Goal: Task Accomplishment & Management: Complete application form

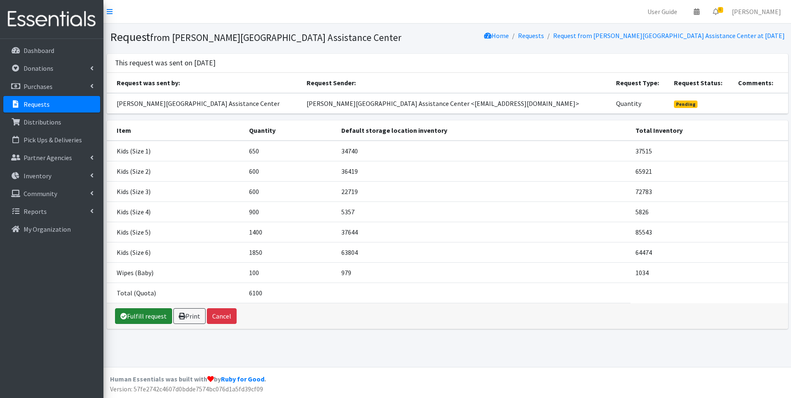
click at [150, 316] on link "Fulfill request" at bounding box center [143, 316] width 57 height 16
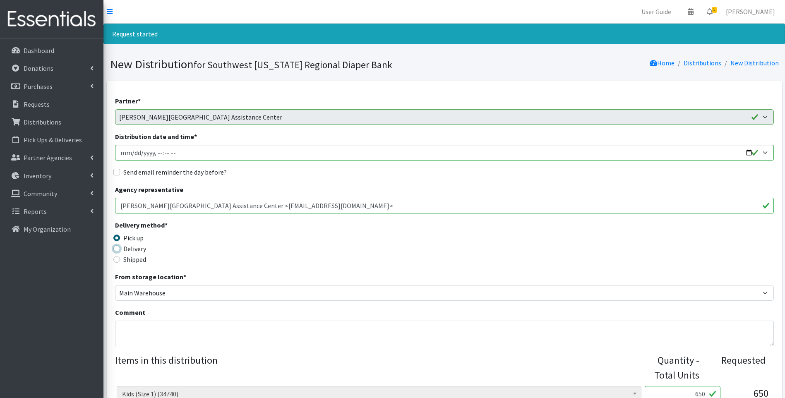
click at [118, 250] on input "Delivery" at bounding box center [116, 248] width 7 height 7
radio input "true"
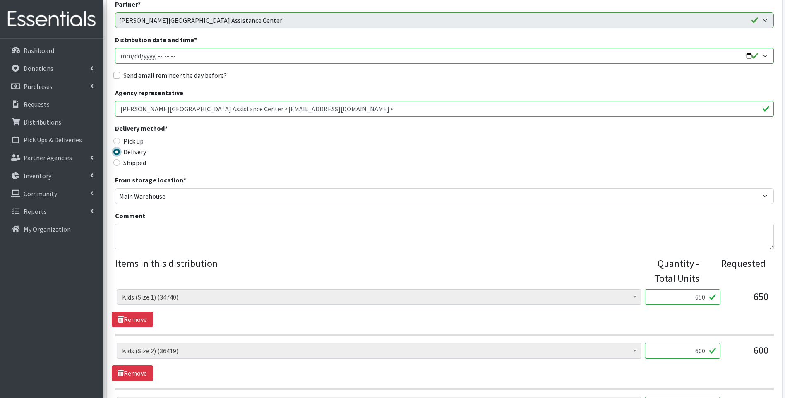
scroll to position [111, 0]
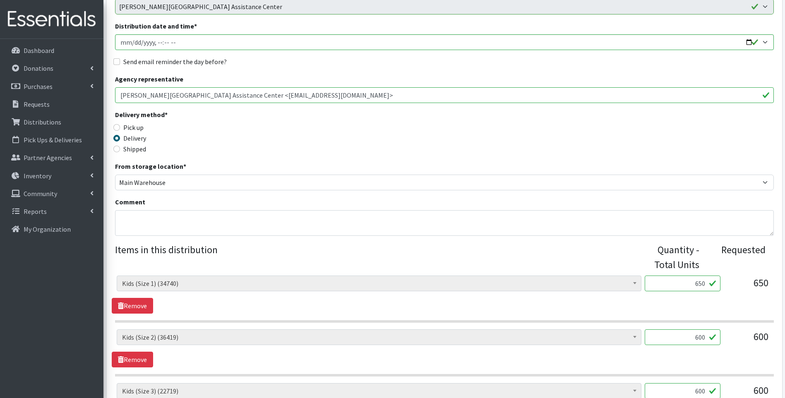
drag, startPoint x: 700, startPoint y: 280, endPoint x: 723, endPoint y: 281, distance: 23.2
click at [732, 283] on div "Baby Food (4130) Blood Pressure Cuff (0) Car Seat (15) Children's Disposable Un…" at bounding box center [444, 287] width 655 height 22
type input "594"
drag, startPoint x: 689, startPoint y: 338, endPoint x: 709, endPoint y: 335, distance: 20.1
click at [709, 335] on input "600" at bounding box center [683, 337] width 76 height 16
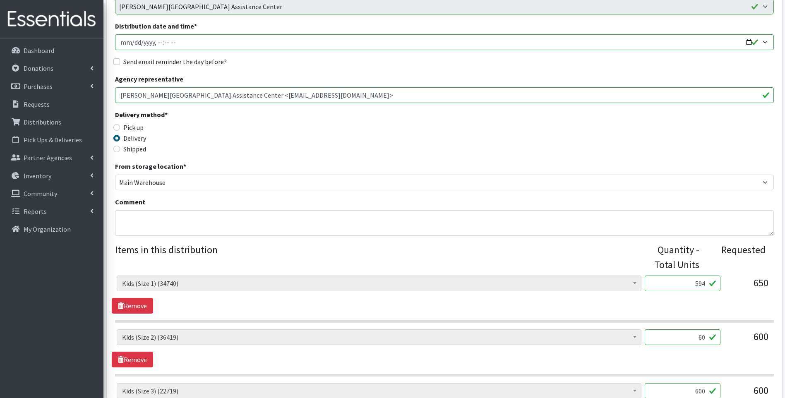
type input "600"
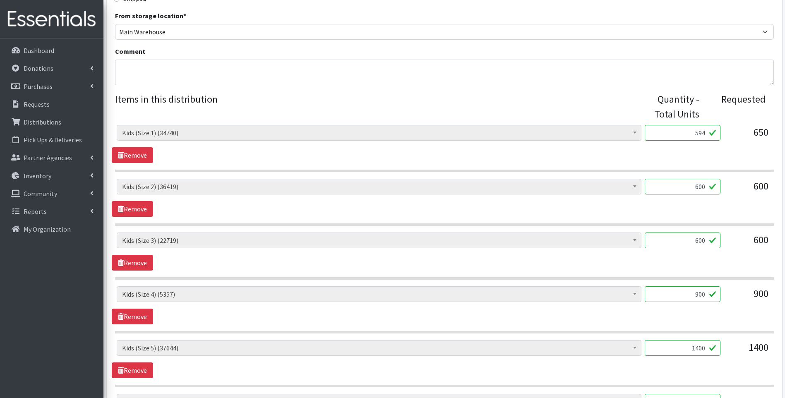
scroll to position [276, 0]
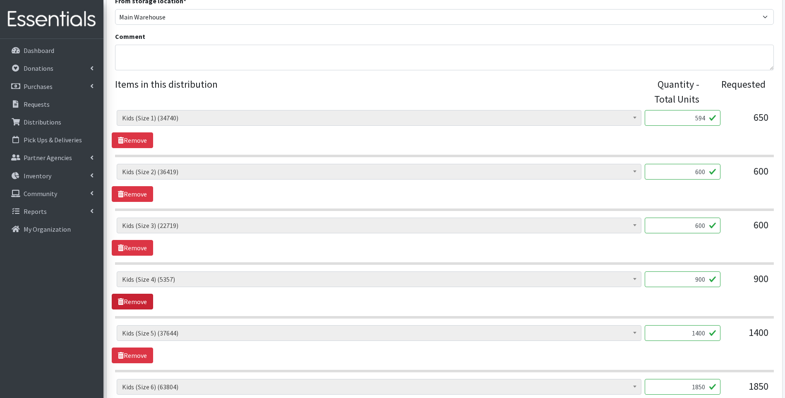
click at [132, 301] on link "Remove" at bounding box center [132, 302] width 41 height 16
drag, startPoint x: 689, startPoint y: 281, endPoint x: 717, endPoint y: 275, distance: 28.7
click at [717, 275] on input "1400" at bounding box center [683, 280] width 76 height 16
type input "2000"
drag, startPoint x: 685, startPoint y: 334, endPoint x: 714, endPoint y: 328, distance: 30.5
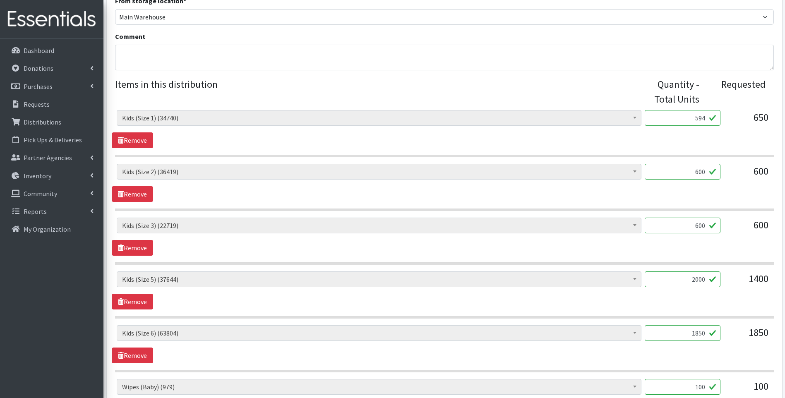
click at [714, 328] on input "1850" at bounding box center [683, 333] width 76 height 16
type input "1890"
click at [672, 309] on div "Baby Food (4130) Blood Pressure Cuff (0) Car Seat (15) Children's Disposable Un…" at bounding box center [444, 291] width 665 height 38
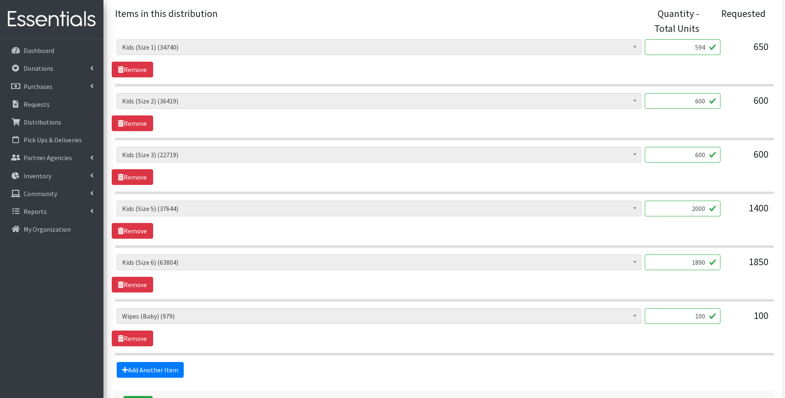
scroll to position [359, 0]
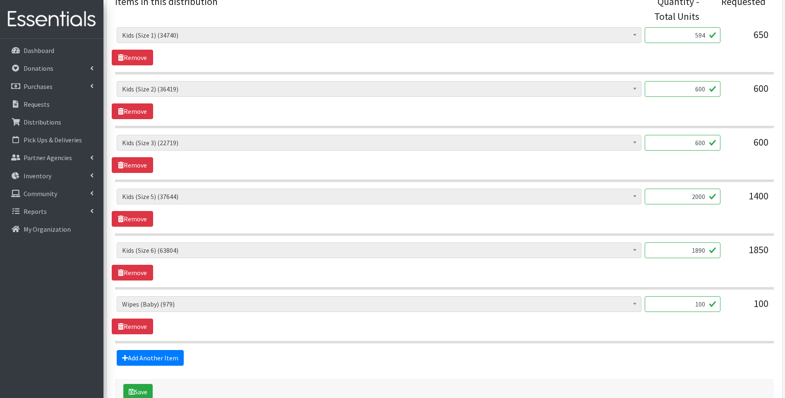
drag, startPoint x: 711, startPoint y: 303, endPoint x: 733, endPoint y: 294, distance: 23.4
click at [733, 294] on div "Baby Food (4130) Blood Pressure Cuff (0) Car Seat (15) Children's Disposable Un…" at bounding box center [444, 185] width 659 height 316
type input "60"
click at [391, 346] on fieldset "Items in this distribution Quantity - Total Units Requested Baby Food (4130) Bl…" at bounding box center [444, 180] width 659 height 372
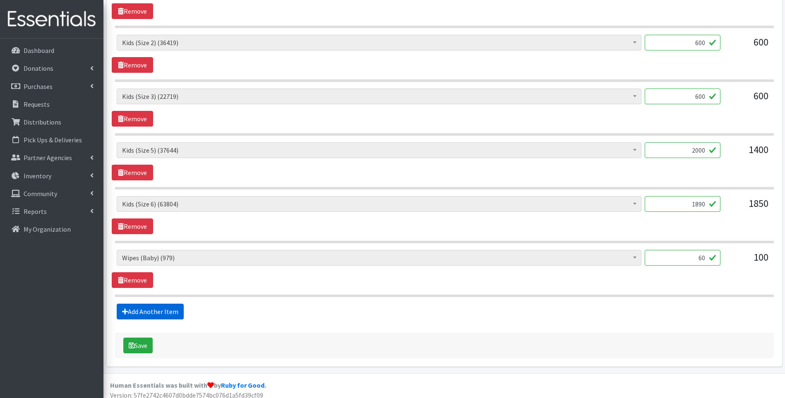
scroll to position [411, 0]
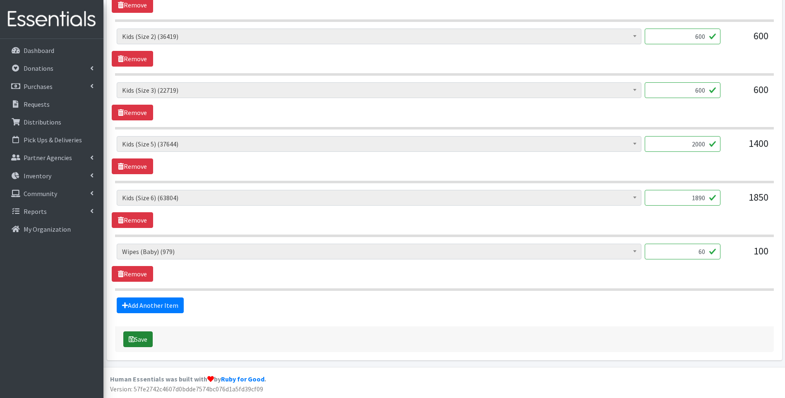
click at [130, 341] on icon "submit" at bounding box center [132, 339] width 6 height 7
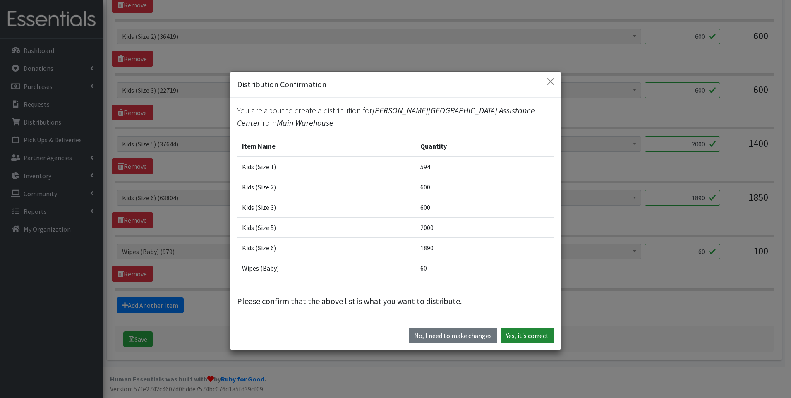
click at [544, 336] on button "Yes, it's correct" at bounding box center [527, 336] width 53 height 16
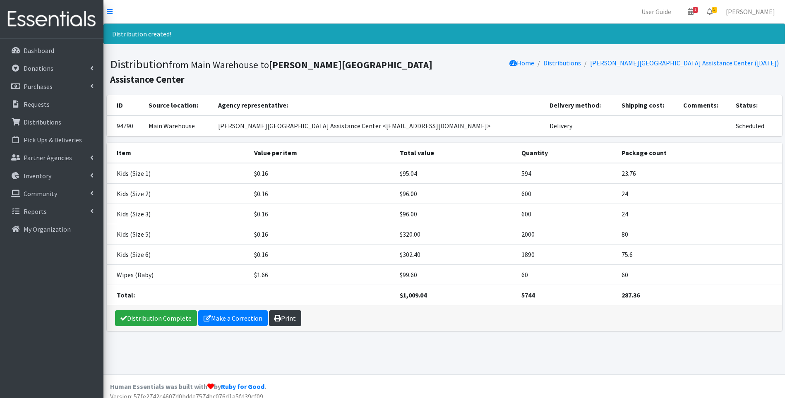
click at [286, 310] on link "Print" at bounding box center [285, 318] width 32 height 16
click at [145, 310] on link "Distribution Complete" at bounding box center [156, 318] width 82 height 16
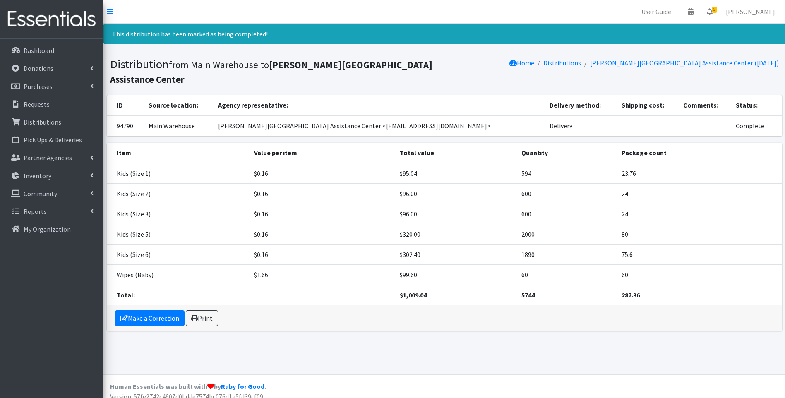
click at [42, 14] on img at bounding box center [51, 19] width 97 height 28
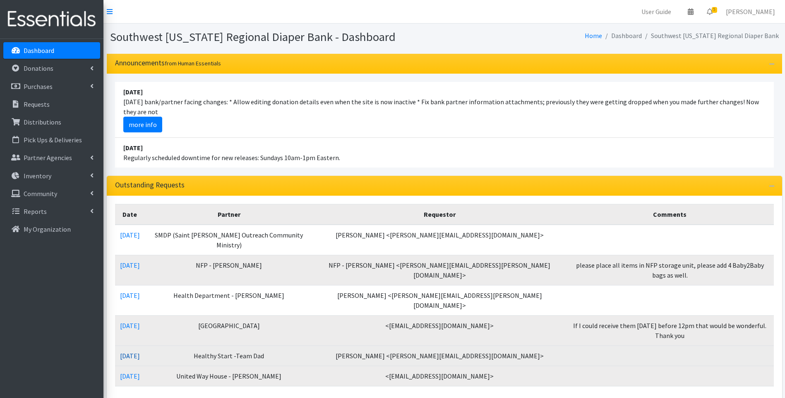
click at [139, 352] on link "07/31/2025" at bounding box center [130, 356] width 20 height 8
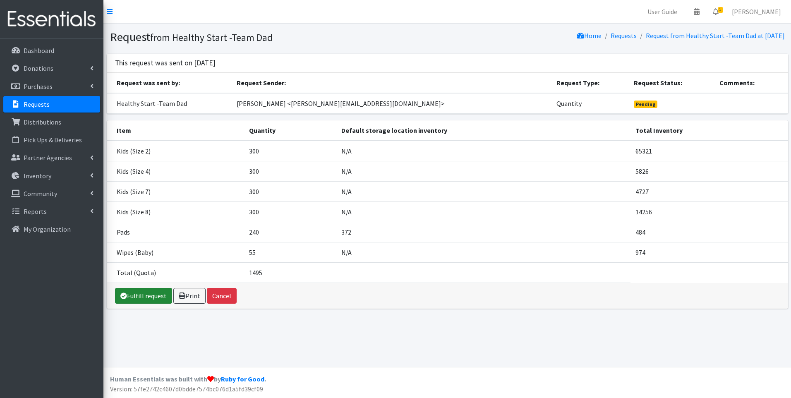
click at [164, 298] on link "Fulfill request" at bounding box center [143, 296] width 57 height 16
click at [144, 291] on link "Fulfill request" at bounding box center [143, 296] width 57 height 16
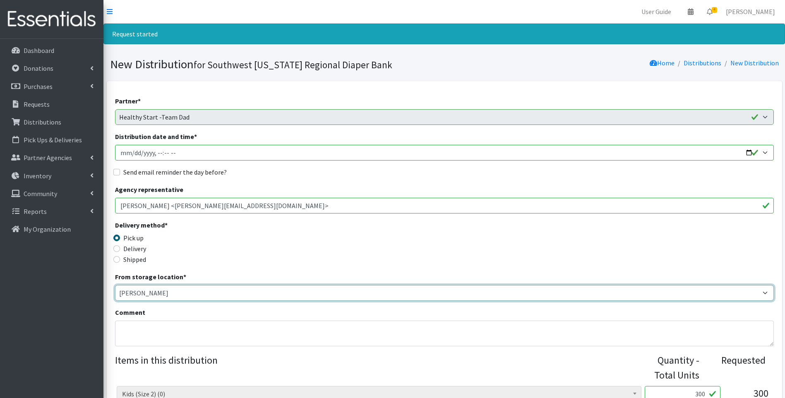
click at [227, 290] on select "Main Warehouse Office United Way Warehouse Winkler" at bounding box center [444, 293] width 659 height 16
select select "349"
click at [115, 285] on select "Main Warehouse Office United Way Warehouse Winkler" at bounding box center [444, 293] width 659 height 16
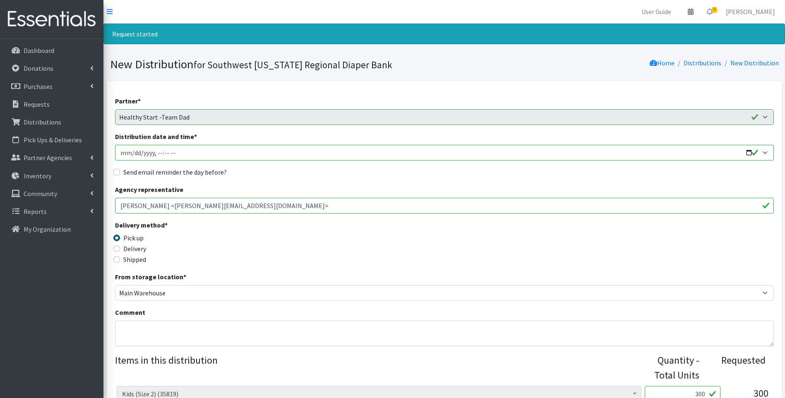
click at [126, 252] on label "Delivery" at bounding box center [134, 249] width 23 height 10
click at [120, 252] on input "Delivery" at bounding box center [116, 248] width 7 height 7
radio input "true"
click at [749, 151] on input "Distribution date and time *" at bounding box center [444, 153] width 659 height 16
type input "2025-08-08T23:59"
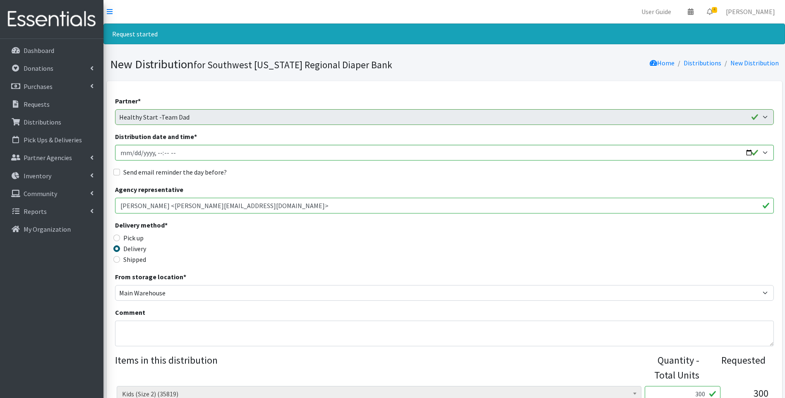
click at [333, 253] on div "Delivery method * Pick up Delivery Shipped Shipping cost" at bounding box center [444, 246] width 659 height 52
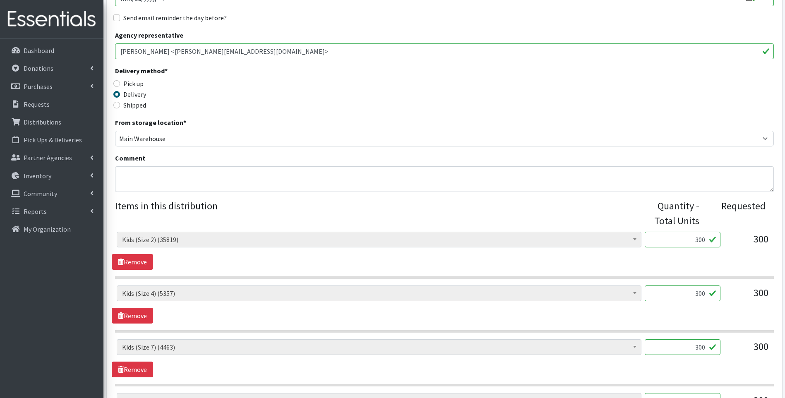
scroll to position [166, 0]
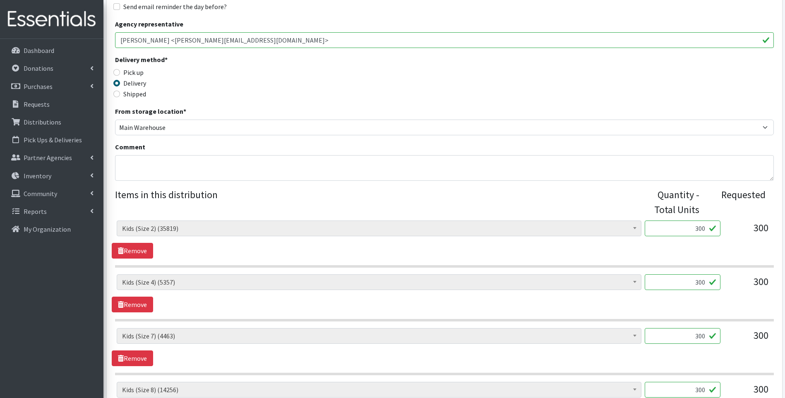
drag, startPoint x: 691, startPoint y: 231, endPoint x: 726, endPoint y: 233, distance: 35.7
click at [726, 233] on div "Baby Food (4130) Blood Pressure Cuff (0) Car Seat (15) Children's Disposable Un…" at bounding box center [444, 232] width 655 height 22
type input "360"
drag, startPoint x: 683, startPoint y: 283, endPoint x: 734, endPoint y: 273, distance: 51.5
click at [734, 273] on div "Baby Food (4130) Blood Pressure Cuff (0) Car Seat (15) Children's Disposable Un…" at bounding box center [444, 379] width 659 height 316
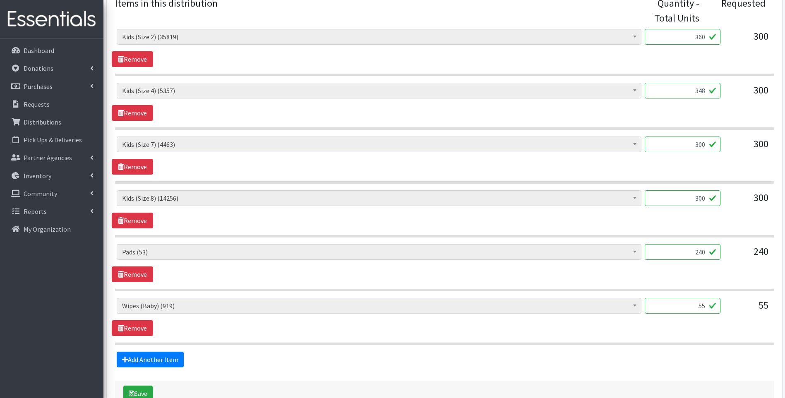
scroll to position [359, 0]
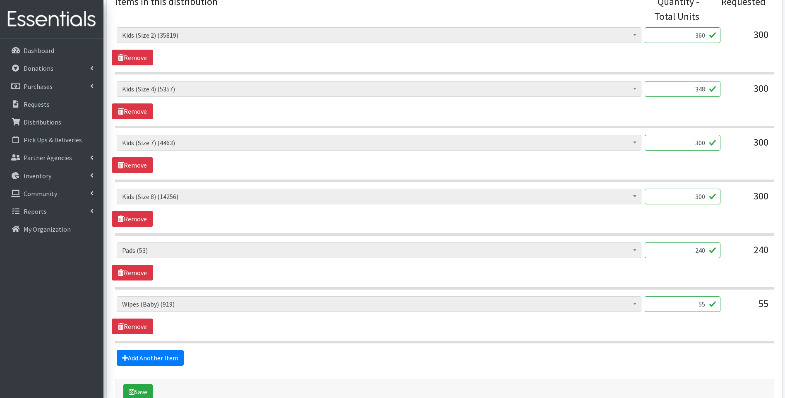
type input "348"
drag, startPoint x: 693, startPoint y: 306, endPoint x: 714, endPoint y: 303, distance: 21.4
click at [714, 303] on input "55" at bounding box center [683, 304] width 76 height 16
type input "48"
click at [348, 224] on div "Baby Food (4130) Blood Pressure Cuff (0) Car Seat (15) Children's Disposable Un…" at bounding box center [444, 208] width 665 height 38
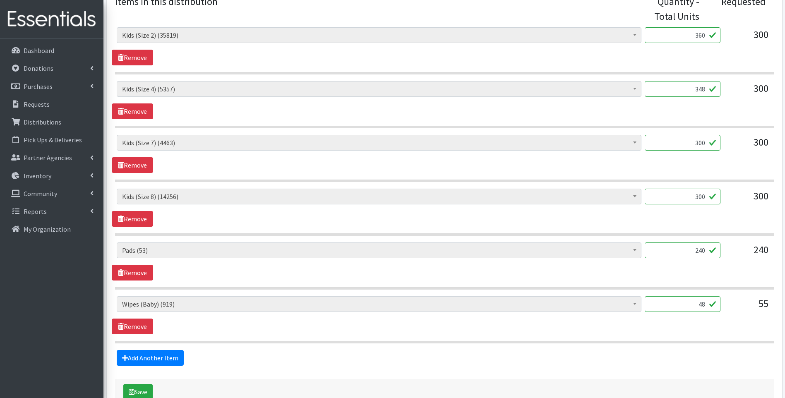
drag, startPoint x: 690, startPoint y: 140, endPoint x: 723, endPoint y: 141, distance: 33.5
click at [723, 141] on div "Baby Food (4130) Blood Pressure Cuff (0) Car Seat (15) Children's Disposable Un…" at bounding box center [444, 146] width 655 height 22
type input "352"
click at [682, 163] on div "Baby Food (4130) Blood Pressure Cuff (0) Car Seat (15) Children's Disposable Un…" at bounding box center [444, 154] width 665 height 38
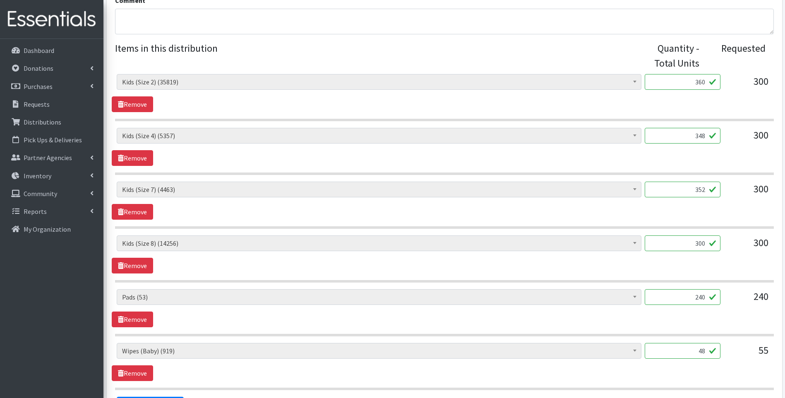
scroll to position [411, 0]
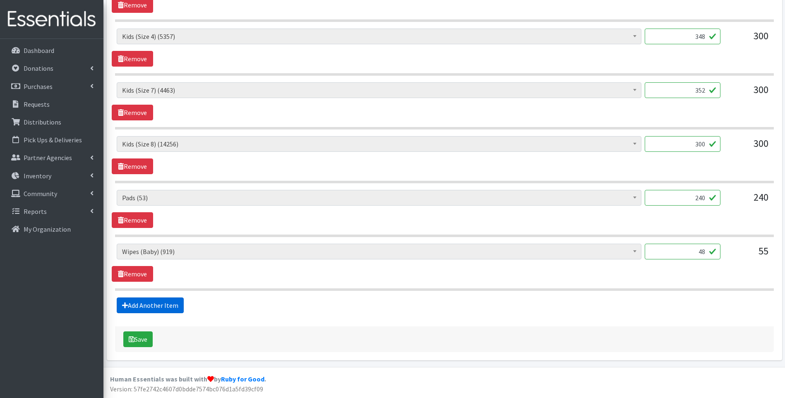
click at [159, 308] on link "Add Another Item" at bounding box center [150, 306] width 67 height 16
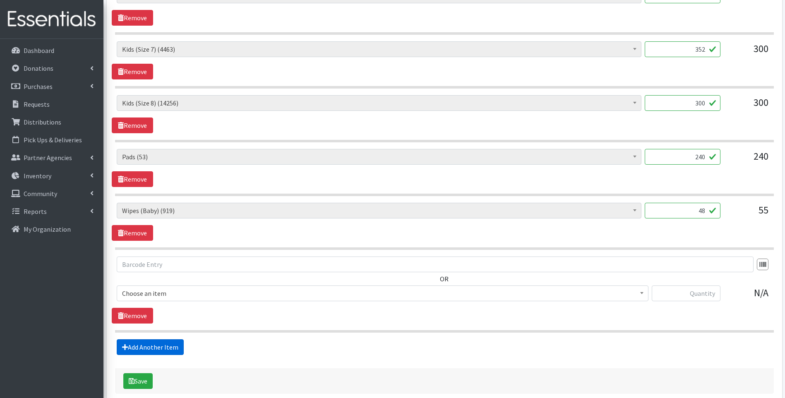
scroll to position [494, 0]
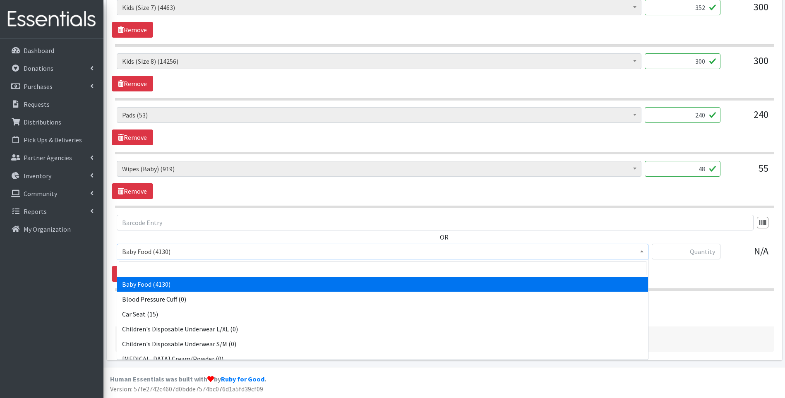
click at [183, 257] on span "Baby Food (4130)" at bounding box center [382, 252] width 521 height 12
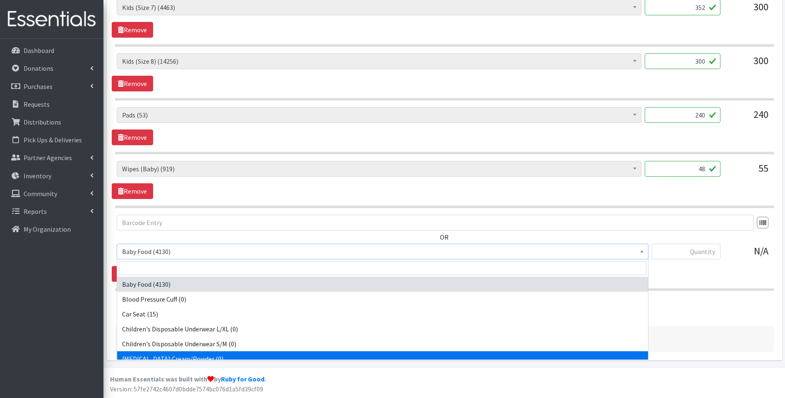
scroll to position [193, 0]
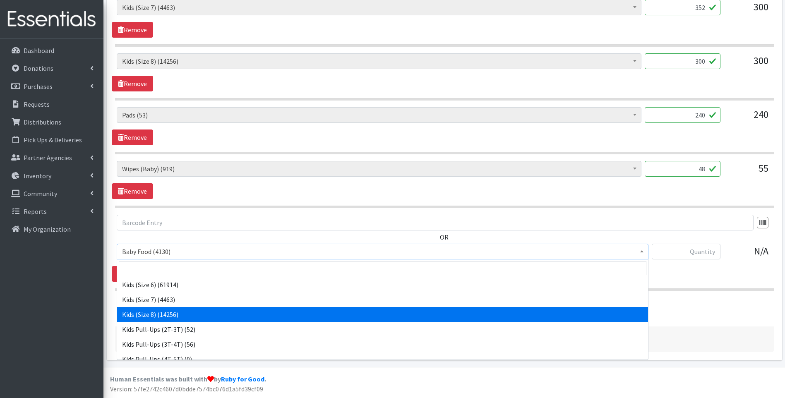
select select "15235"
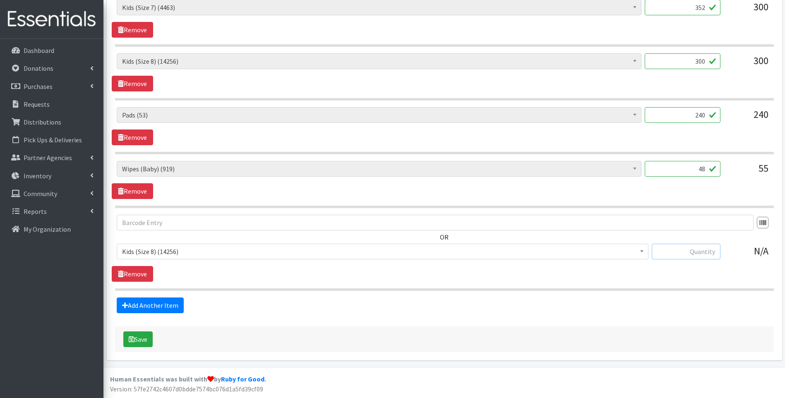
click at [673, 250] on input "text" at bounding box center [686, 252] width 69 height 16
type input "360"
click at [598, 283] on section "OR Baby Food (4130) Blood Pressure Cuff (0) Car Seat (15) Children's Disposable…" at bounding box center [444, 253] width 659 height 76
click at [146, 186] on link "Remove" at bounding box center [132, 191] width 41 height 16
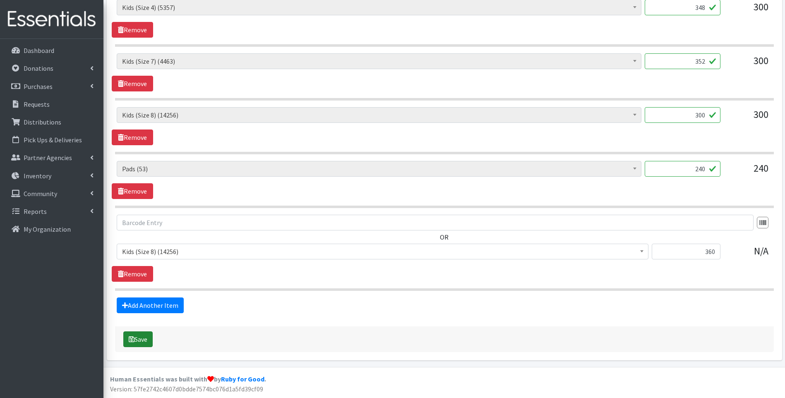
click at [145, 338] on button "Save" at bounding box center [137, 340] width 29 height 16
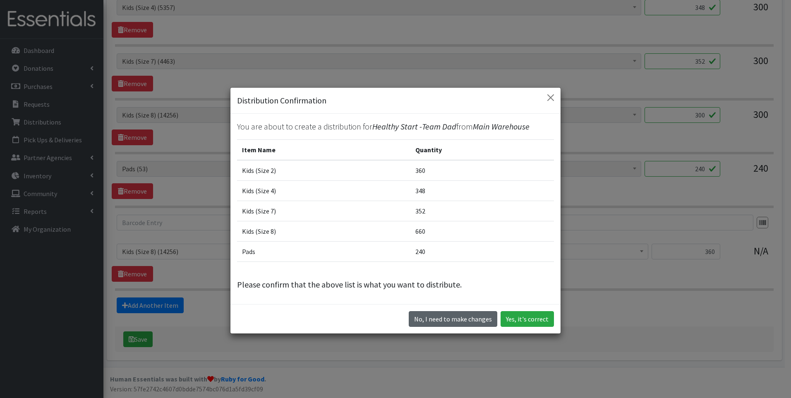
click at [440, 318] on button "No, I need to make changes" at bounding box center [453, 319] width 89 height 16
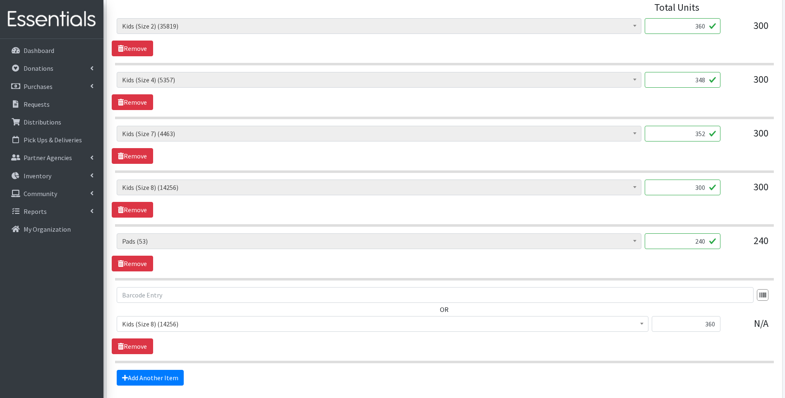
scroll to position [358, 0]
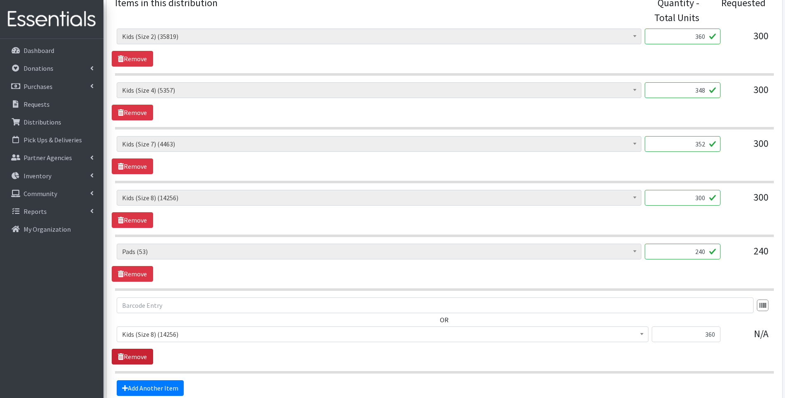
click at [148, 361] on link "Remove" at bounding box center [132, 357] width 41 height 16
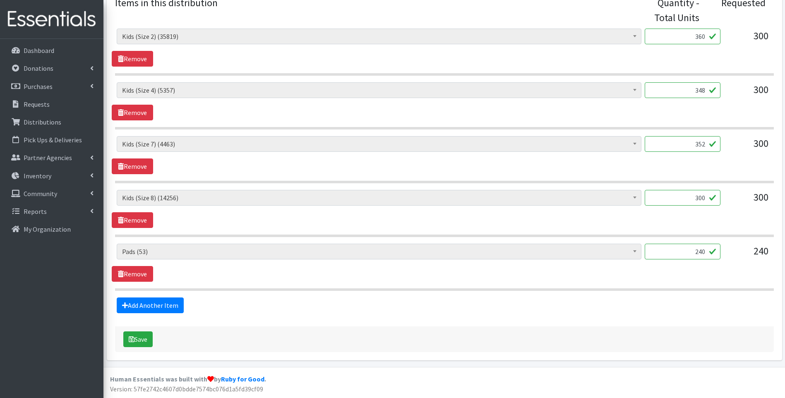
drag, startPoint x: 678, startPoint y: 199, endPoint x: 726, endPoint y: 192, distance: 48.1
click at [726, 192] on div "Baby Food (4130) Blood Pressure Cuff (0) Car Seat (15) Children's Disposable Un…" at bounding box center [444, 201] width 655 height 22
type input "360"
click at [493, 302] on div "Add Another Item" at bounding box center [444, 306] width 665 height 16
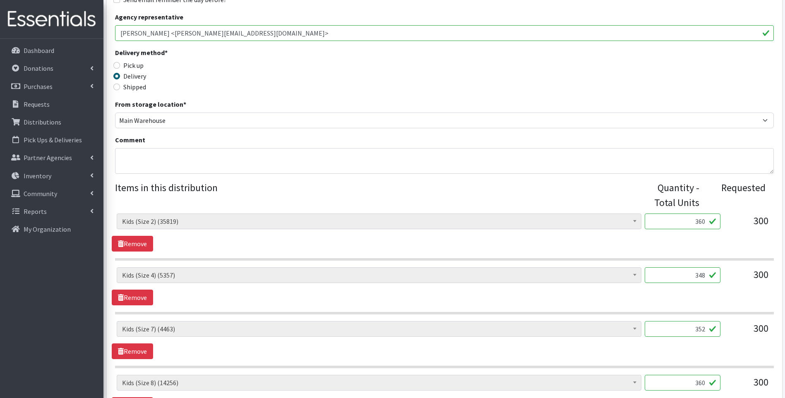
scroll to position [54, 0]
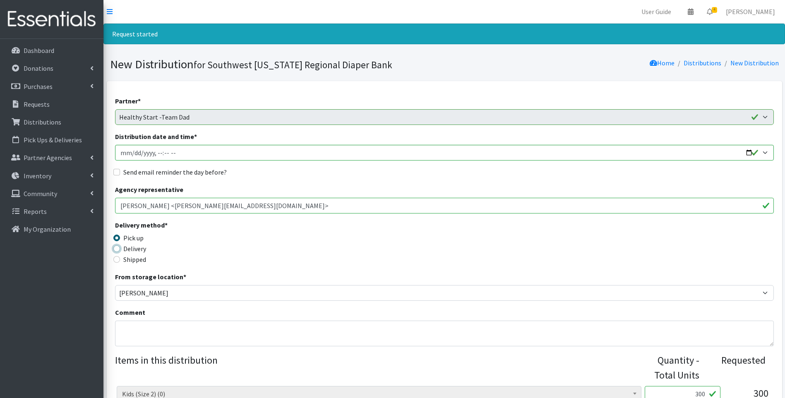
click at [118, 250] on input "Delivery" at bounding box center [116, 248] width 7 height 7
radio input "true"
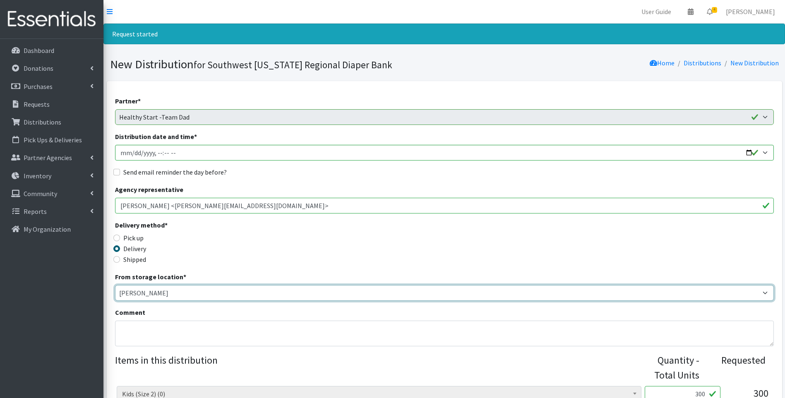
click at [166, 293] on select "Main Warehouse Office United Way Warehouse Winkler" at bounding box center [444, 293] width 659 height 16
select select "349"
click at [115, 285] on select "Main Warehouse Office United Way Warehouse Winkler" at bounding box center [444, 293] width 659 height 16
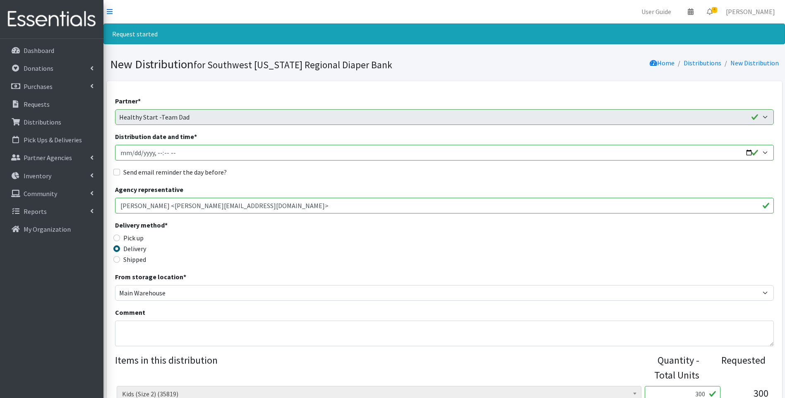
click at [748, 151] on input "Distribution date and time *" at bounding box center [444, 153] width 659 height 16
type input "2025-08-15T23:59"
click at [403, 249] on div "Delivery method * Pick up Delivery Shipped Shipping cost" at bounding box center [444, 246] width 659 height 52
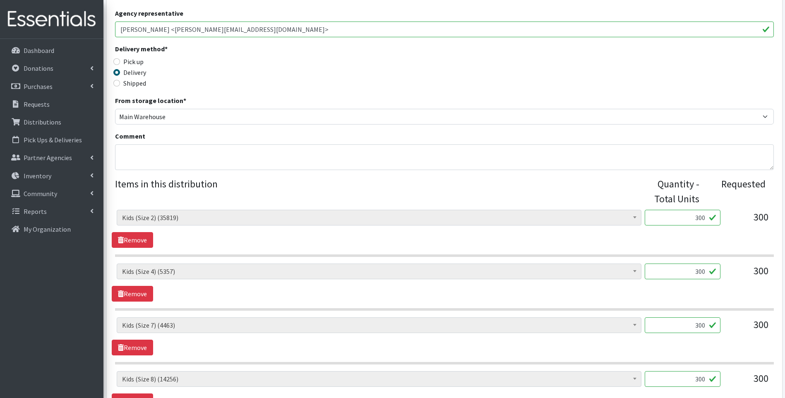
scroll to position [193, 0]
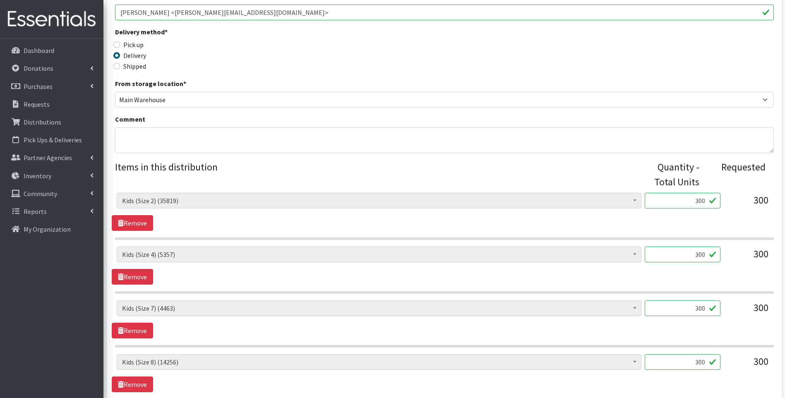
drag, startPoint x: 679, startPoint y: 203, endPoint x: 712, endPoint y: 206, distance: 33.7
click at [712, 206] on input "300" at bounding box center [683, 201] width 76 height 16
type input "360"
drag, startPoint x: 689, startPoint y: 252, endPoint x: 711, endPoint y: 246, distance: 23.2
click at [711, 247] on input "300" at bounding box center [683, 255] width 76 height 16
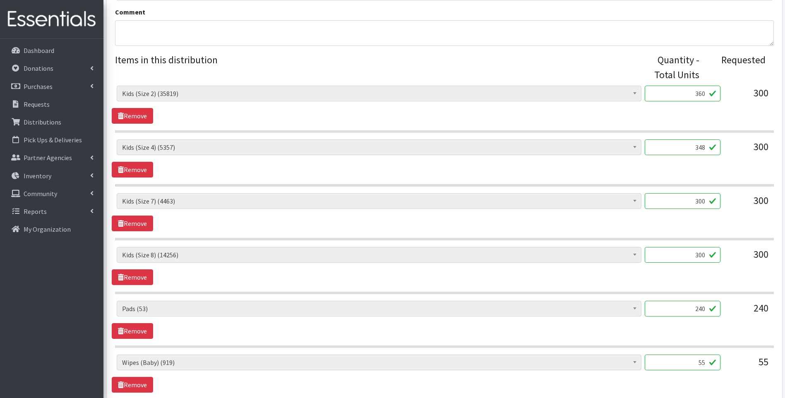
scroll to position [331, 0]
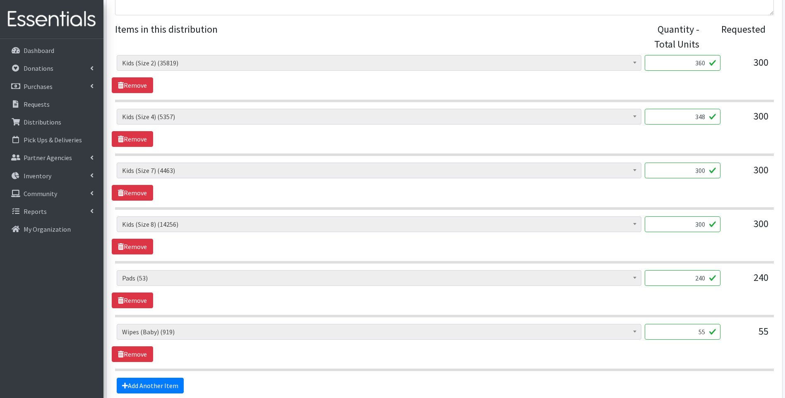
type input "348"
drag, startPoint x: 695, startPoint y: 333, endPoint x: 725, endPoint y: 325, distance: 31.1
click at [725, 325] on div "Baby Food (4130) Blood Pressure Cuff (0) Car Seat (15) Children's Disposable Un…" at bounding box center [444, 335] width 655 height 22
type input "48"
click at [688, 306] on div "Baby Food (4130) Blood Pressure Cuff (0) Car Seat (15) Children's Disposable Un…" at bounding box center [444, 289] width 665 height 38
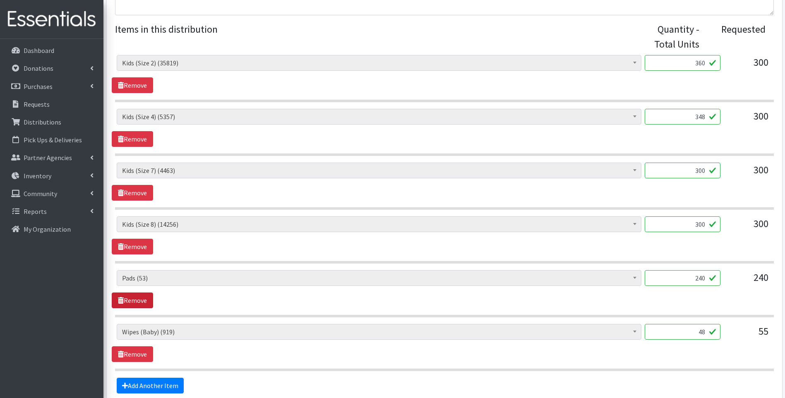
click at [135, 298] on link "Remove" at bounding box center [132, 301] width 41 height 16
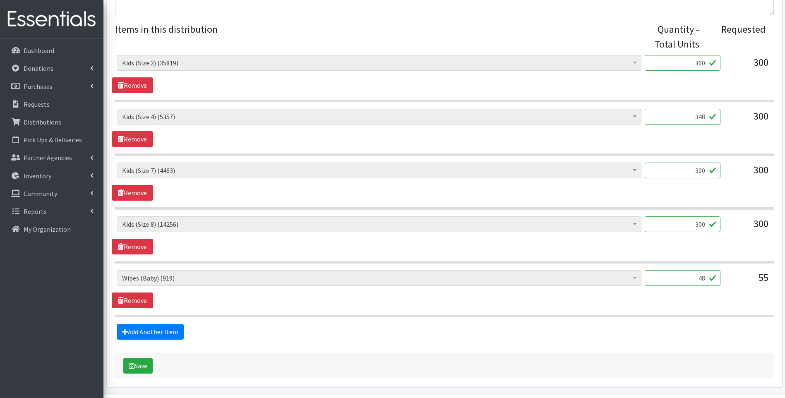
drag, startPoint x: 693, startPoint y: 170, endPoint x: 721, endPoint y: 167, distance: 27.9
click at [721, 167] on div "Baby Food (4130) Blood Pressure Cuff (0) Car Seat (15) Children's Disposable Un…" at bounding box center [444, 174] width 655 height 22
type input "352"
click at [694, 223] on input "300" at bounding box center [683, 224] width 76 height 16
drag, startPoint x: 693, startPoint y: 224, endPoint x: 722, endPoint y: 219, distance: 29.0
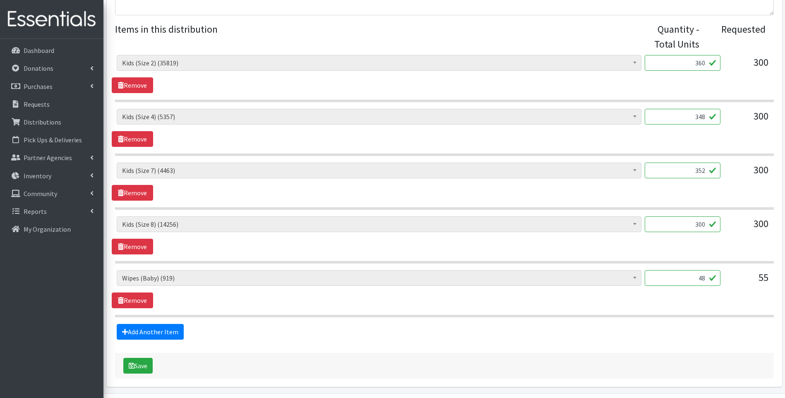
click at [722, 219] on div "Baby Food (4130) Blood Pressure Cuff (0) Car Seat (15) Children's Disposable Un…" at bounding box center [444, 227] width 655 height 22
type input "360"
drag, startPoint x: 242, startPoint y: 339, endPoint x: 185, endPoint y: 352, distance: 58.6
click at [241, 339] on div "Add Another Item" at bounding box center [444, 332] width 665 height 16
click at [144, 360] on button "Save" at bounding box center [137, 366] width 29 height 16
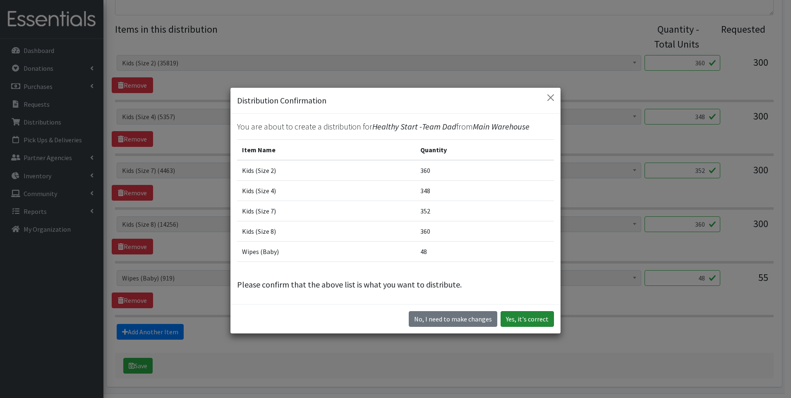
click at [523, 314] on button "Yes, it's correct" at bounding box center [527, 319] width 53 height 16
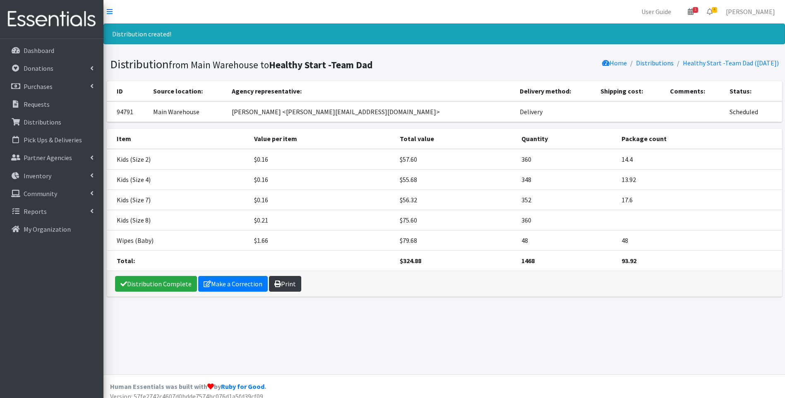
click at [290, 288] on link "Print" at bounding box center [285, 284] width 32 height 16
click at [180, 286] on link "Distribution Complete" at bounding box center [156, 284] width 82 height 16
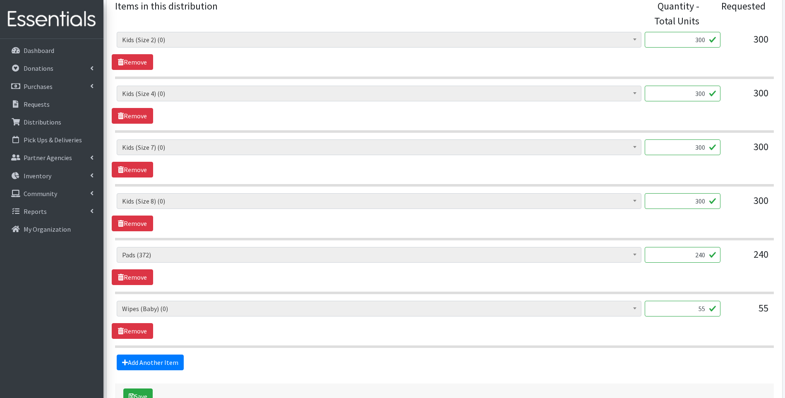
scroll to position [331, 0]
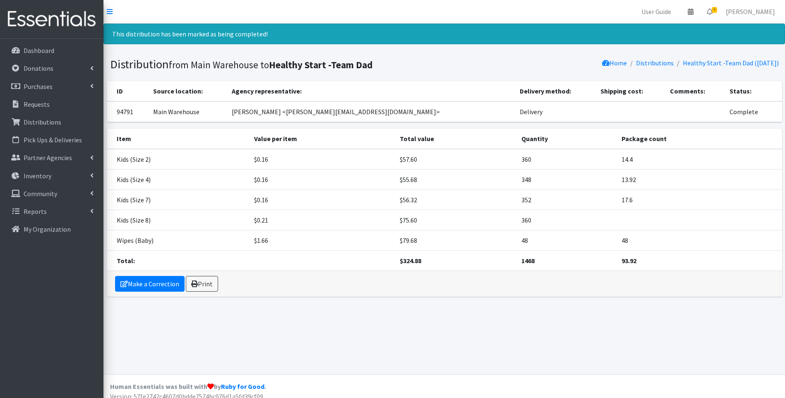
click at [36, 22] on img at bounding box center [51, 19] width 97 height 28
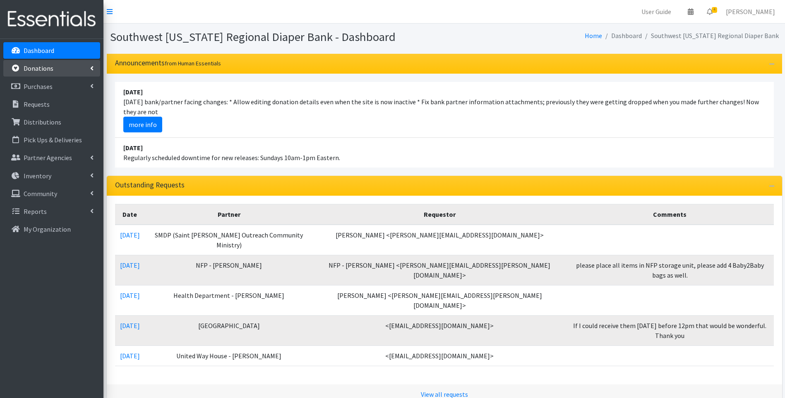
click at [52, 70] on p "Donations" at bounding box center [39, 68] width 30 height 8
click at [47, 84] on link "All Donations" at bounding box center [51, 86] width 97 height 17
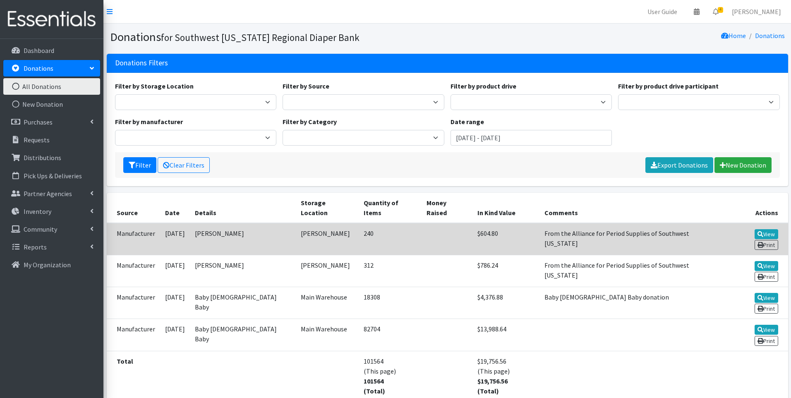
click at [540, 224] on td "From the Alliance for Period Supplies of Southwest [US_STATE]" at bounding box center [633, 239] width 186 height 32
drag, startPoint x: 529, startPoint y: 224, endPoint x: 681, endPoint y: 221, distance: 151.5
click at [681, 223] on td "From the Alliance for Period Supplies of Southwest [US_STATE]" at bounding box center [633, 239] width 186 height 32
copy td "From the Alliance for Period Supplies of Southwest [US_STATE]"
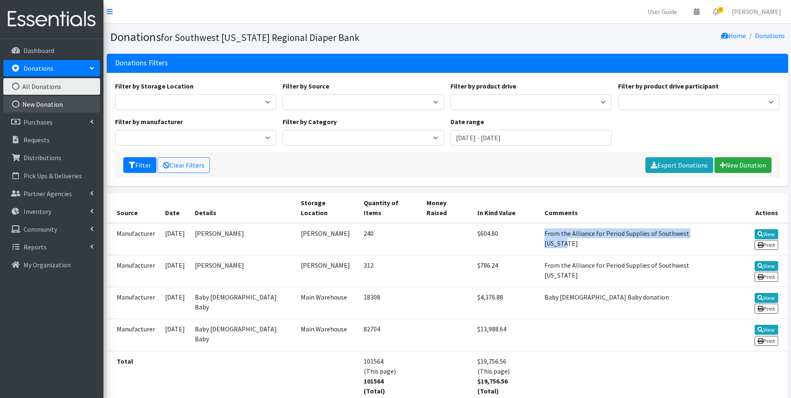
click at [54, 104] on link "New Donation" at bounding box center [51, 104] width 97 height 17
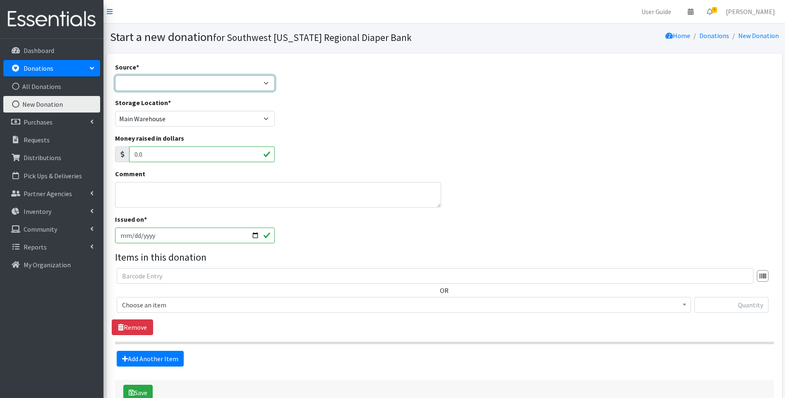
click at [154, 81] on select "Product Drive Manufacturer Donation Site Misc. Donation" at bounding box center [195, 83] width 160 height 16
click at [115, 75] on select "Product Drive Manufacturer Donation Site Misc. Donation" at bounding box center [195, 83] width 160 height 16
click at [158, 82] on select "Product Drive Manufacturer Donation Site Misc. Donation" at bounding box center [195, 83] width 160 height 16
select select "Manufacturer"
click at [115, 75] on select "Product Drive Manufacturer Donation Site Misc. Donation" at bounding box center [195, 83] width 160 height 16
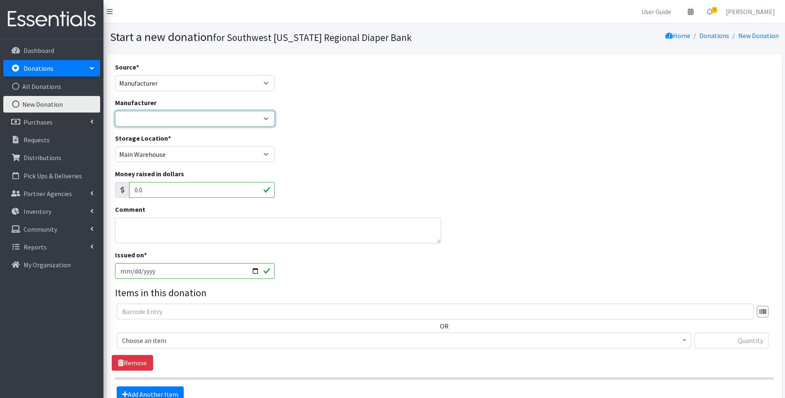
click at [152, 115] on select "Acme Baby [DEMOGRAPHIC_DATA] Baby Huggies/National Diaper Bank McKesson Meals o…" at bounding box center [195, 119] width 160 height 16
select select "211"
click at [115, 111] on select "Acme Baby [DEMOGRAPHIC_DATA] Baby Huggies/National Diaper Bank McKesson Meals o…" at bounding box center [195, 119] width 160 height 16
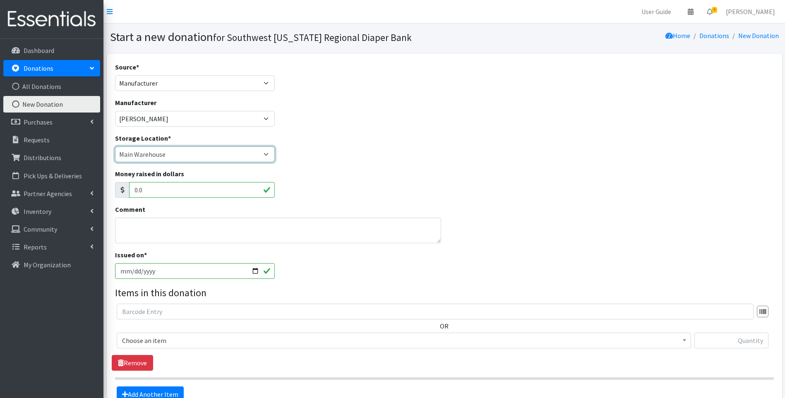
click at [155, 156] on select "Main Warehouse Office [GEOGRAPHIC_DATA] Warehouse [PERSON_NAME]" at bounding box center [195, 155] width 160 height 16
select select "335"
click at [115, 147] on select "Main Warehouse Office [GEOGRAPHIC_DATA] Warehouse [PERSON_NAME]" at bounding box center [195, 155] width 160 height 16
click at [139, 234] on textarea "Comment" at bounding box center [278, 231] width 327 height 26
paste textarea "From the Alliance for Period Supplies of Southwest [US_STATE]"
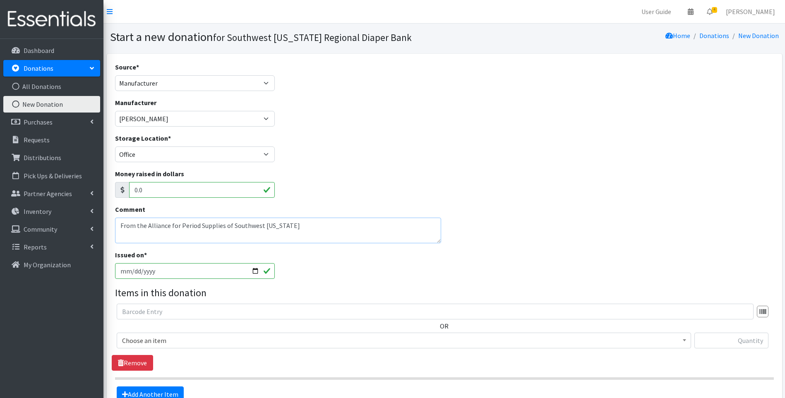
type textarea "From the Alliance for Period Supplies of Southwest [US_STATE]"
click at [545, 247] on div "Comment From the Alliance for Period Supplies of [GEOGRAPHIC_DATA][US_STATE]" at bounding box center [444, 227] width 665 height 46
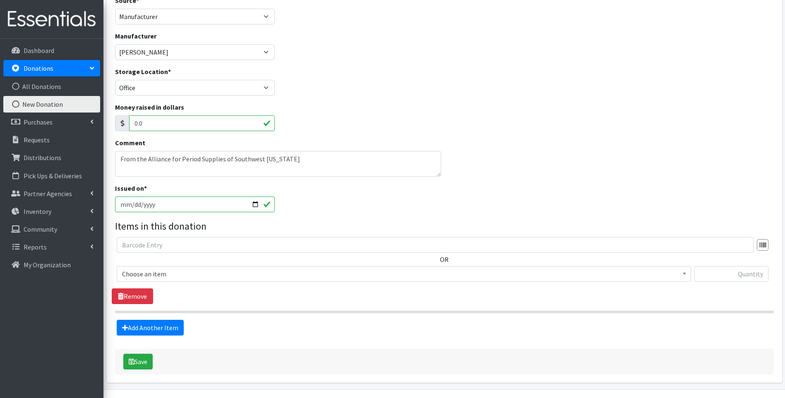
scroll to position [89, 0]
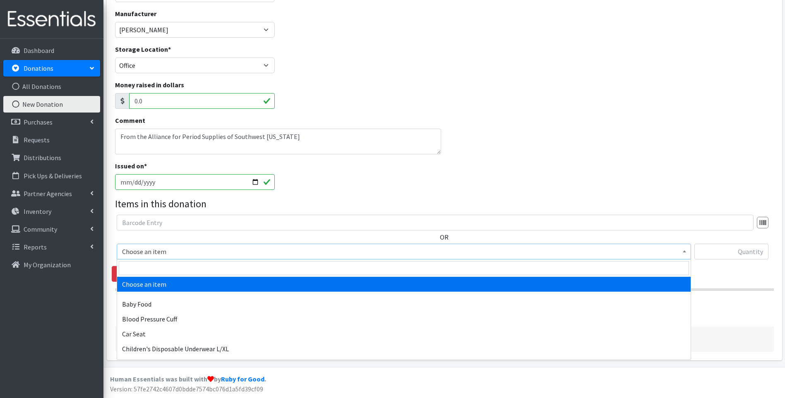
click at [190, 255] on span "Choose an item" at bounding box center [404, 252] width 564 height 12
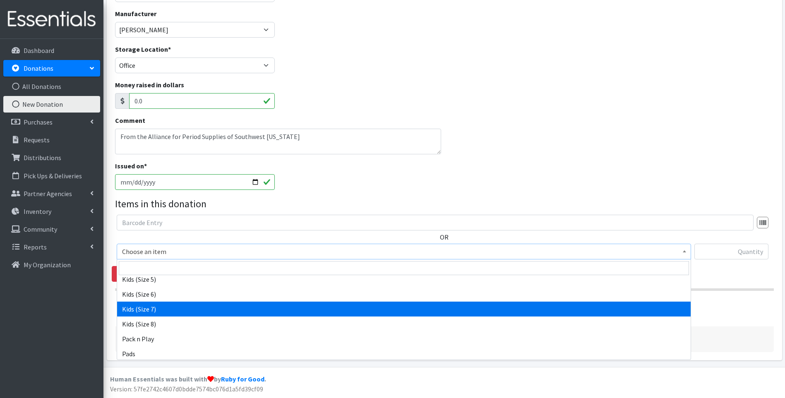
scroll to position [280, 0]
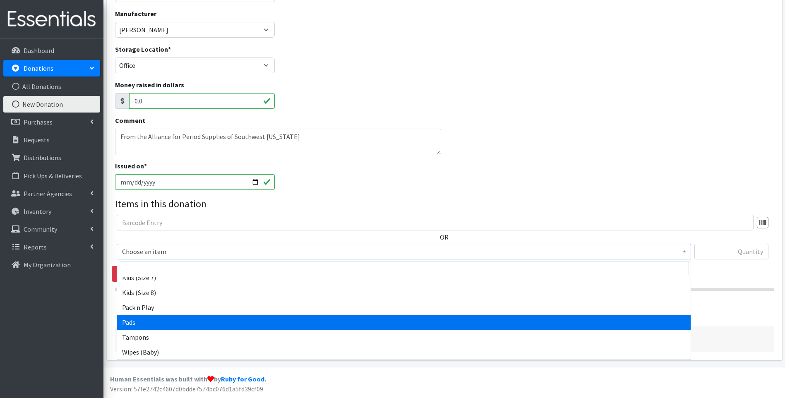
select select "10040"
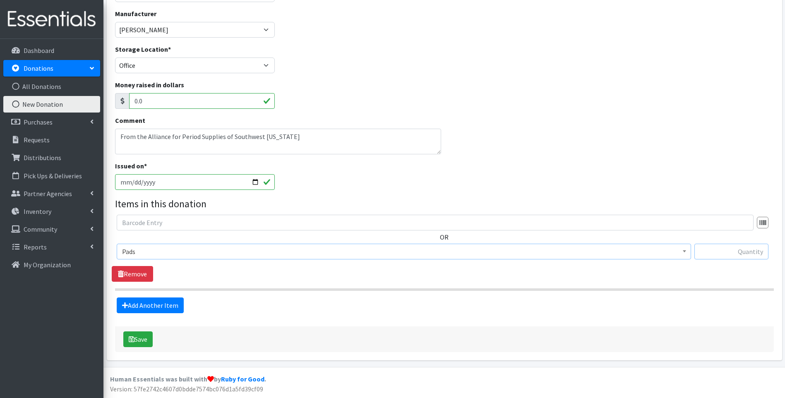
click at [718, 255] on input "text" at bounding box center [732, 252] width 74 height 16
type input "312"
click at [147, 342] on button "Save" at bounding box center [137, 340] width 29 height 16
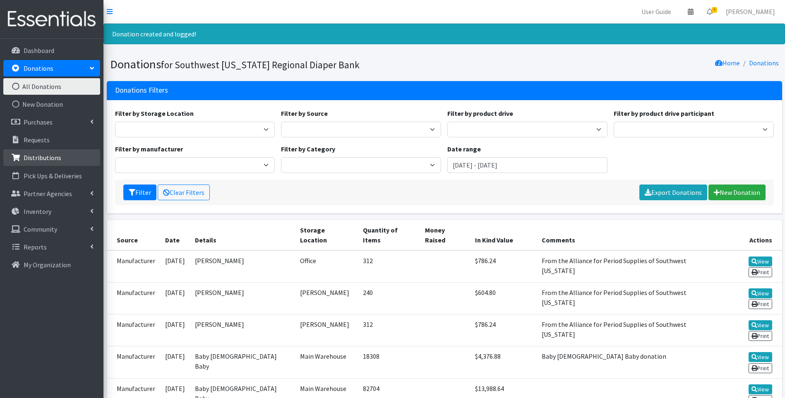
click at [46, 156] on p "Distributions" at bounding box center [43, 158] width 38 height 8
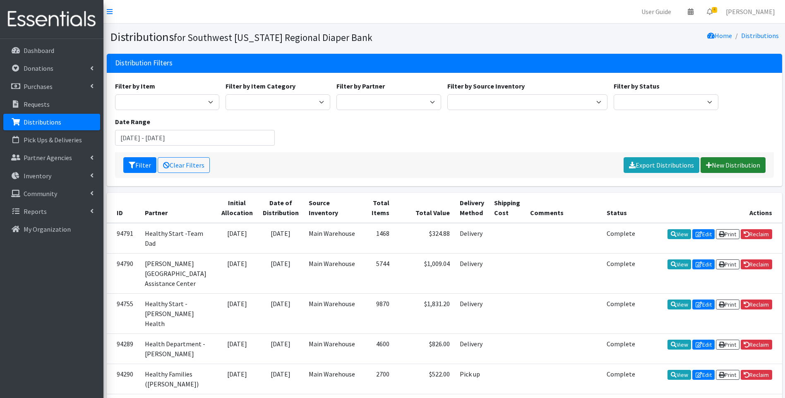
click at [715, 163] on link "New Distribution" at bounding box center [733, 165] width 65 height 16
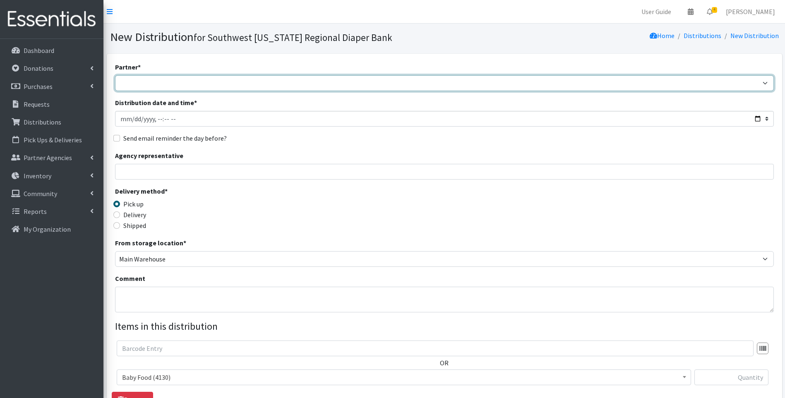
click at [197, 85] on select "ACT Abuse Counseling & Treatment Bayshore Fire Department [PERSON_NAME][GEOGRAP…" at bounding box center [444, 83] width 659 height 16
select select "7168"
click at [115, 75] on select "ACT Abuse Counseling & Treatment Bayshore Fire Department [PERSON_NAME][GEOGRAP…" at bounding box center [444, 83] width 659 height 16
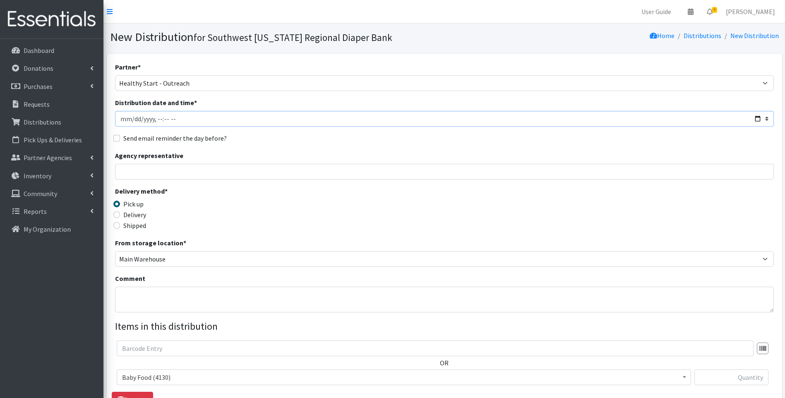
click at [757, 119] on input "Distribution date and time *" at bounding box center [444, 119] width 659 height 16
type input "[DATE]T23:59"
click at [310, 207] on div "Delivery method * Pick up Delivery Shipped Shipping cost" at bounding box center [444, 212] width 659 height 52
click at [233, 171] on input "Agency representative" at bounding box center [444, 172] width 659 height 16
type input "[PERSON_NAME]"
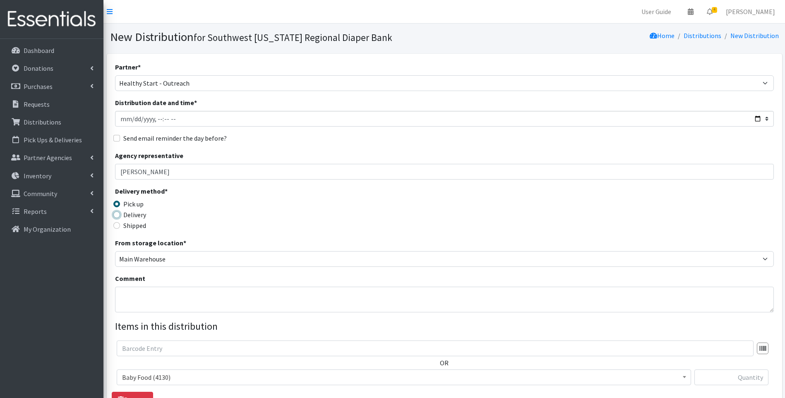
click at [118, 216] on input "Delivery" at bounding box center [116, 215] width 7 height 7
radio input "true"
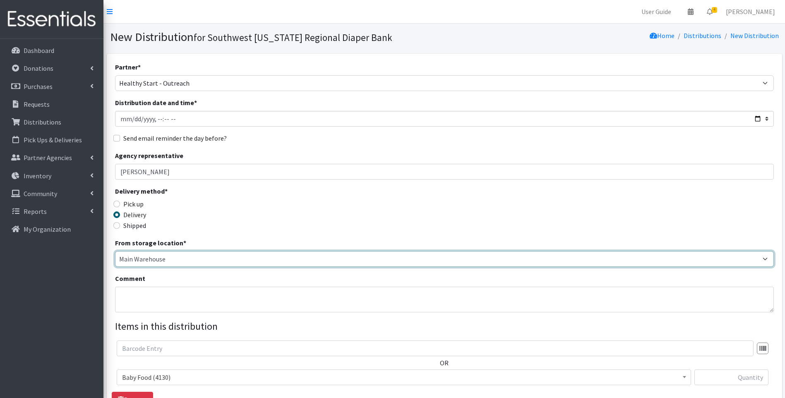
click at [149, 257] on select "Main Warehouse Office [GEOGRAPHIC_DATA] Warehouse [PERSON_NAME]" at bounding box center [444, 259] width 659 height 16
select select "335"
click at [115, 251] on select "Main Warehouse Office [GEOGRAPHIC_DATA] Warehouse [PERSON_NAME]" at bounding box center [444, 259] width 659 height 16
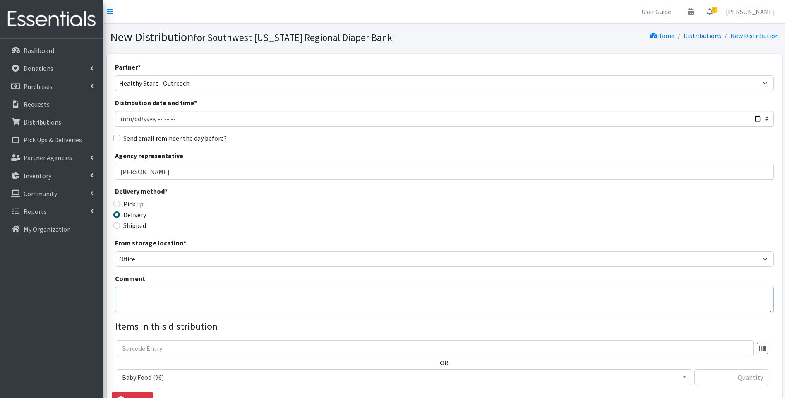
click at [142, 293] on textarea "Comment" at bounding box center [444, 300] width 659 height 26
click at [255, 298] on textarea "Comment" at bounding box center [444, 300] width 659 height 26
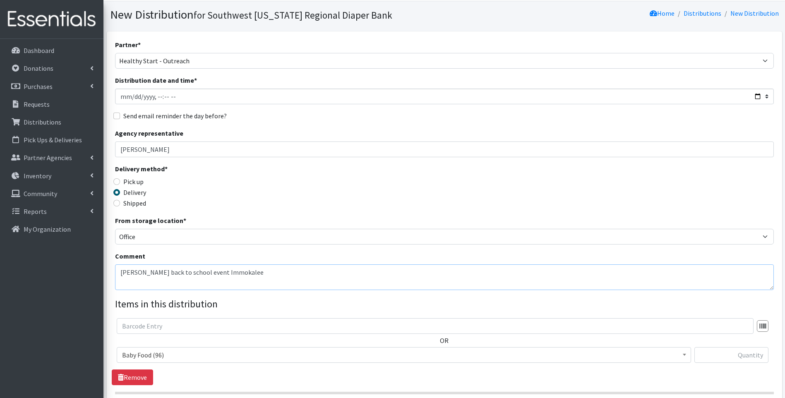
scroll to position [111, 0]
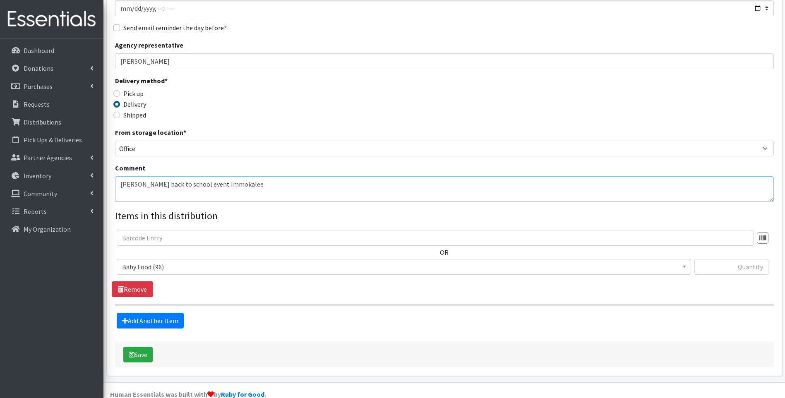
type textarea "[PERSON_NAME] back to school event Immokalee"
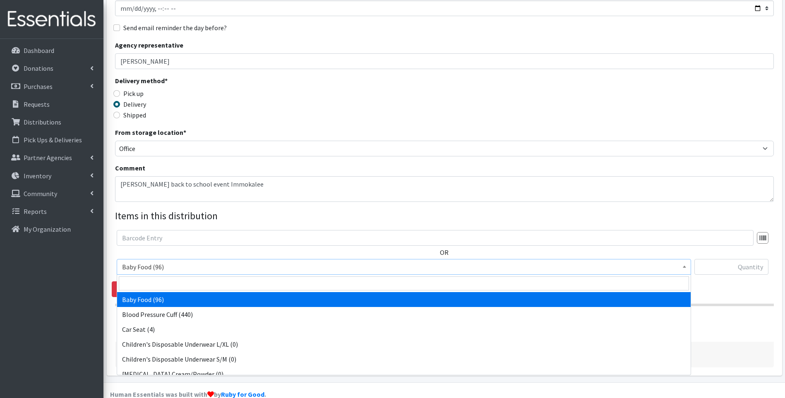
drag, startPoint x: 214, startPoint y: 268, endPoint x: 212, endPoint y: 278, distance: 9.7
click at [214, 268] on span "Baby Food (96)" at bounding box center [404, 267] width 564 height 12
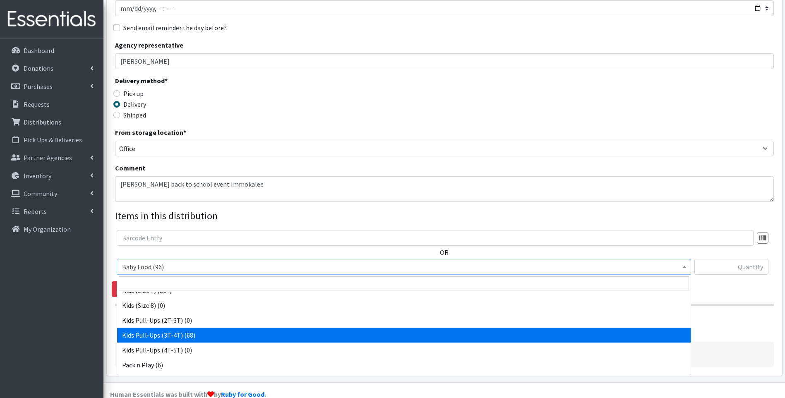
scroll to position [260, 0]
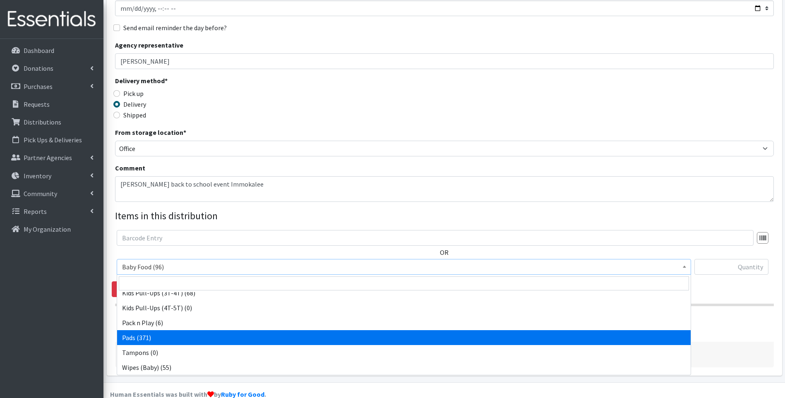
select select "10040"
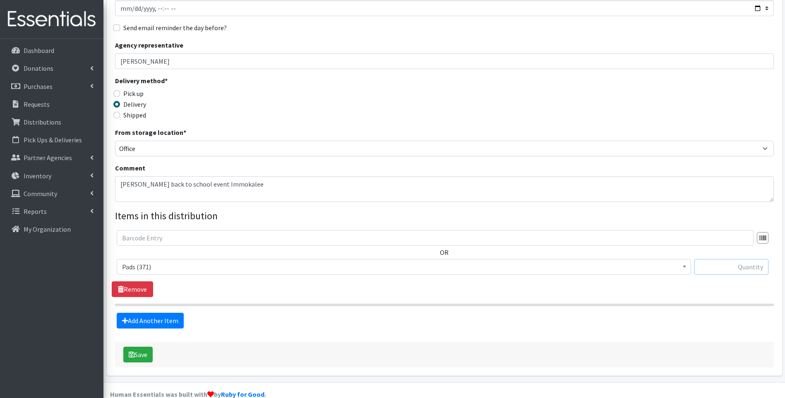
click at [719, 267] on input "text" at bounding box center [732, 267] width 74 height 16
type input "264"
click at [139, 356] on button "Save" at bounding box center [137, 355] width 29 height 16
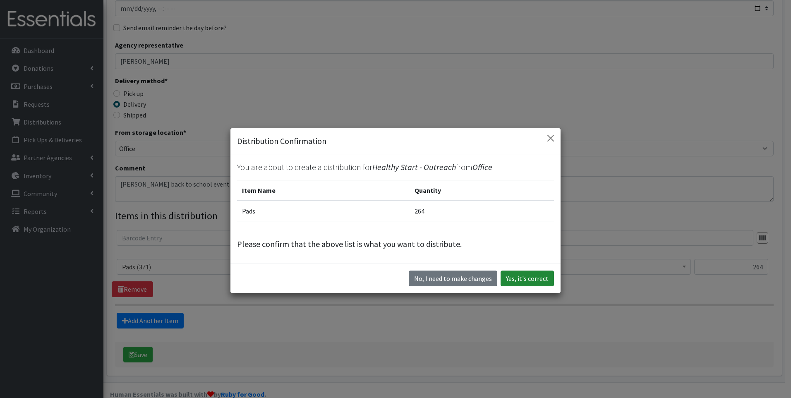
click at [545, 281] on button "Yes, it's correct" at bounding box center [527, 279] width 53 height 16
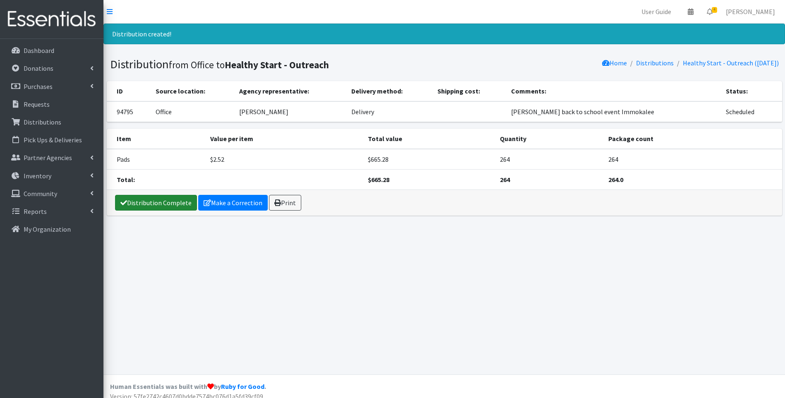
click at [147, 202] on link "Distribution Complete" at bounding box center [156, 203] width 82 height 16
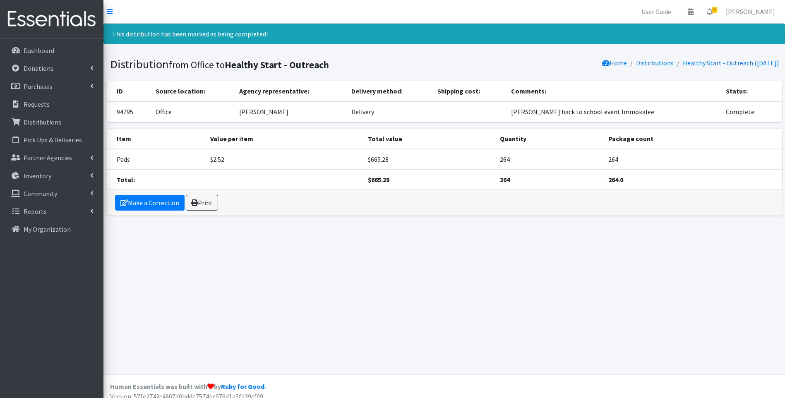
click at [355, 264] on div "This distribution has been marked as being completed! Distribution from Office …" at bounding box center [444, 199] width 682 height 351
click at [25, 17] on img at bounding box center [51, 19] width 97 height 28
